Goal: Task Accomplishment & Management: Manage account settings

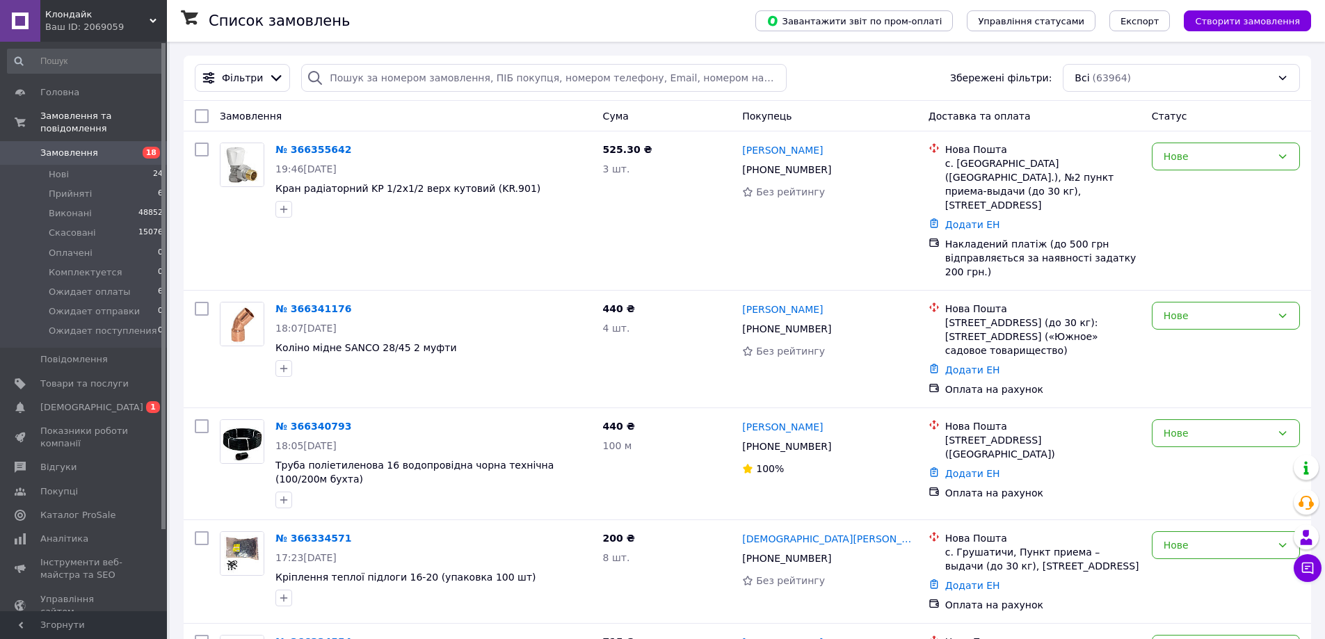
click at [93, 147] on span "Замовлення" at bounding box center [84, 153] width 88 height 13
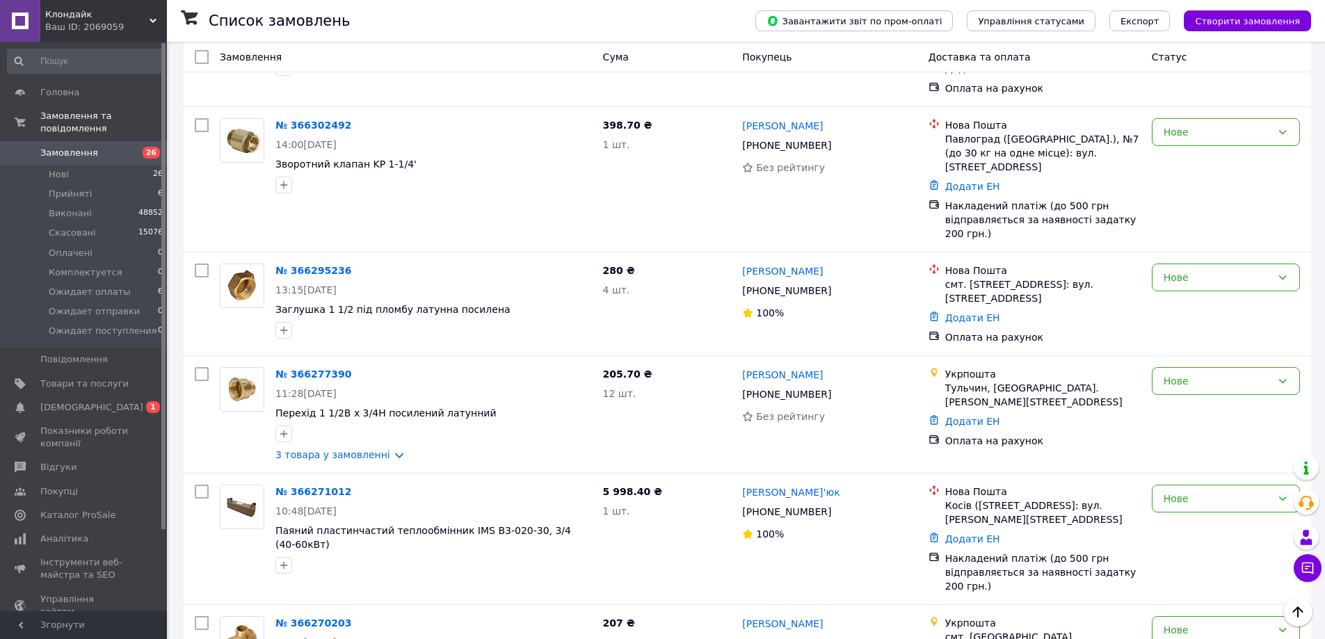
scroll to position [1739, 0]
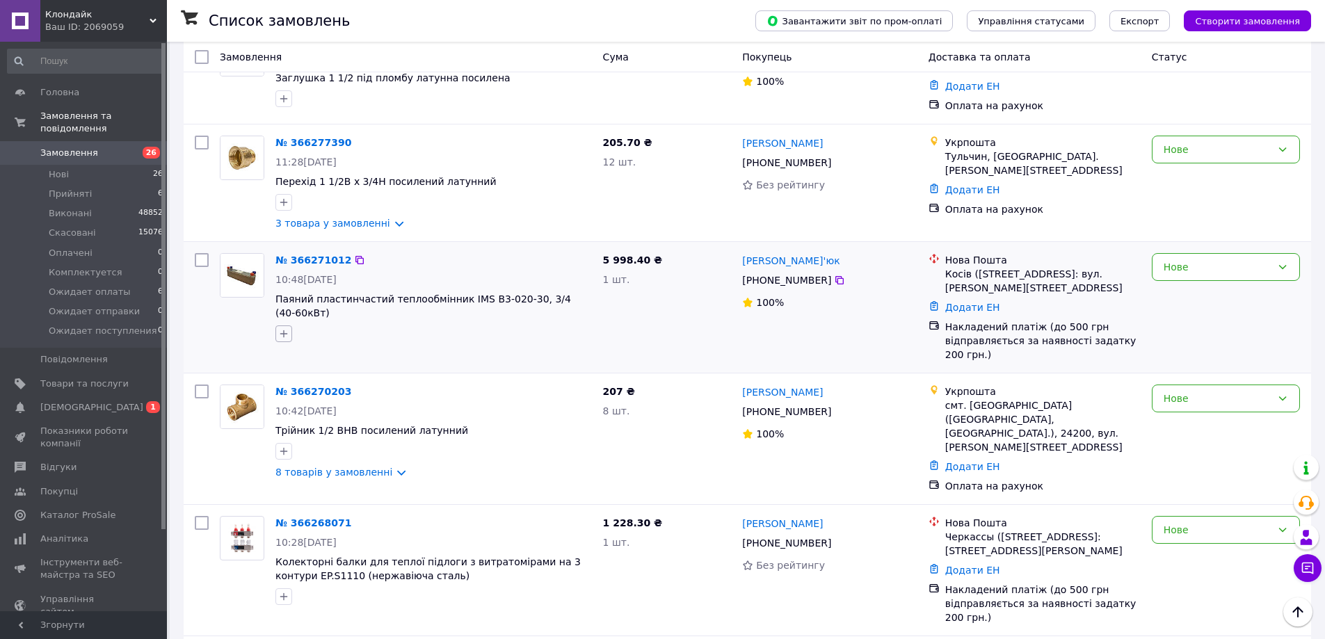
click at [289, 328] on icon "button" at bounding box center [283, 333] width 11 height 11
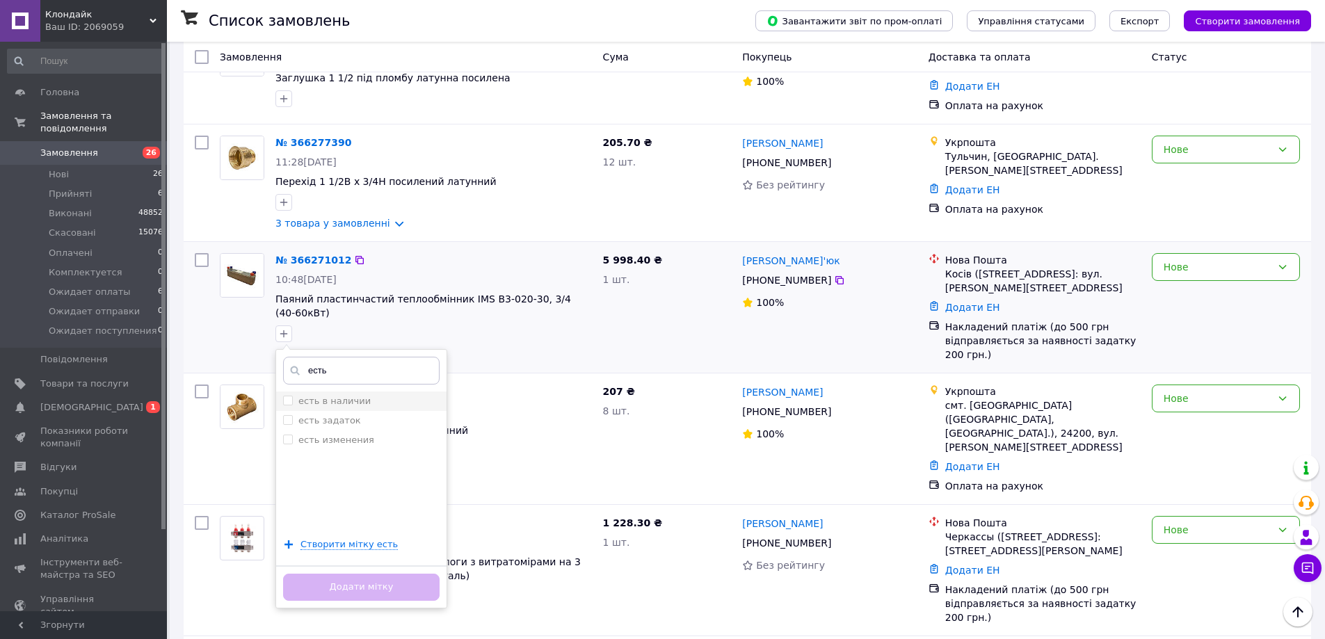
type input "есть"
click at [358, 396] on label "есть в наличии" at bounding box center [334, 401] width 72 height 10
checkbox input "true"
click at [408, 574] on button "Додати мітку" at bounding box center [361, 587] width 157 height 27
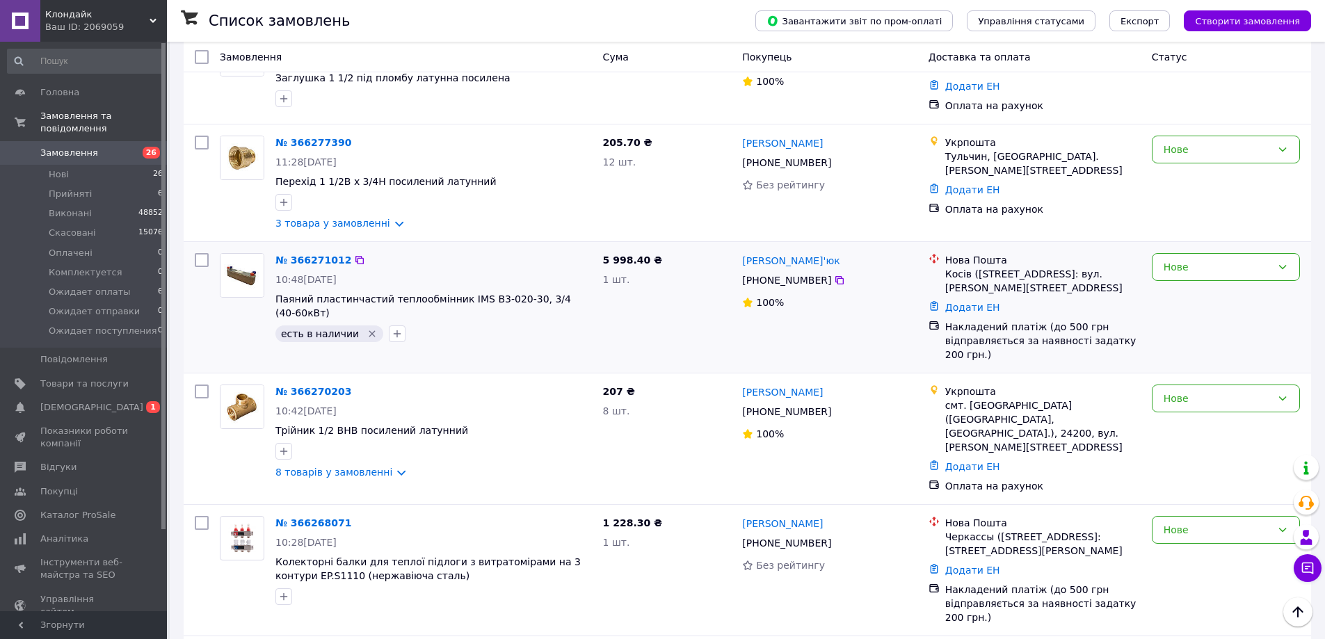
click at [85, 148] on link "Замовлення 26" at bounding box center [85, 153] width 171 height 24
